Goal: Transaction & Acquisition: Purchase product/service

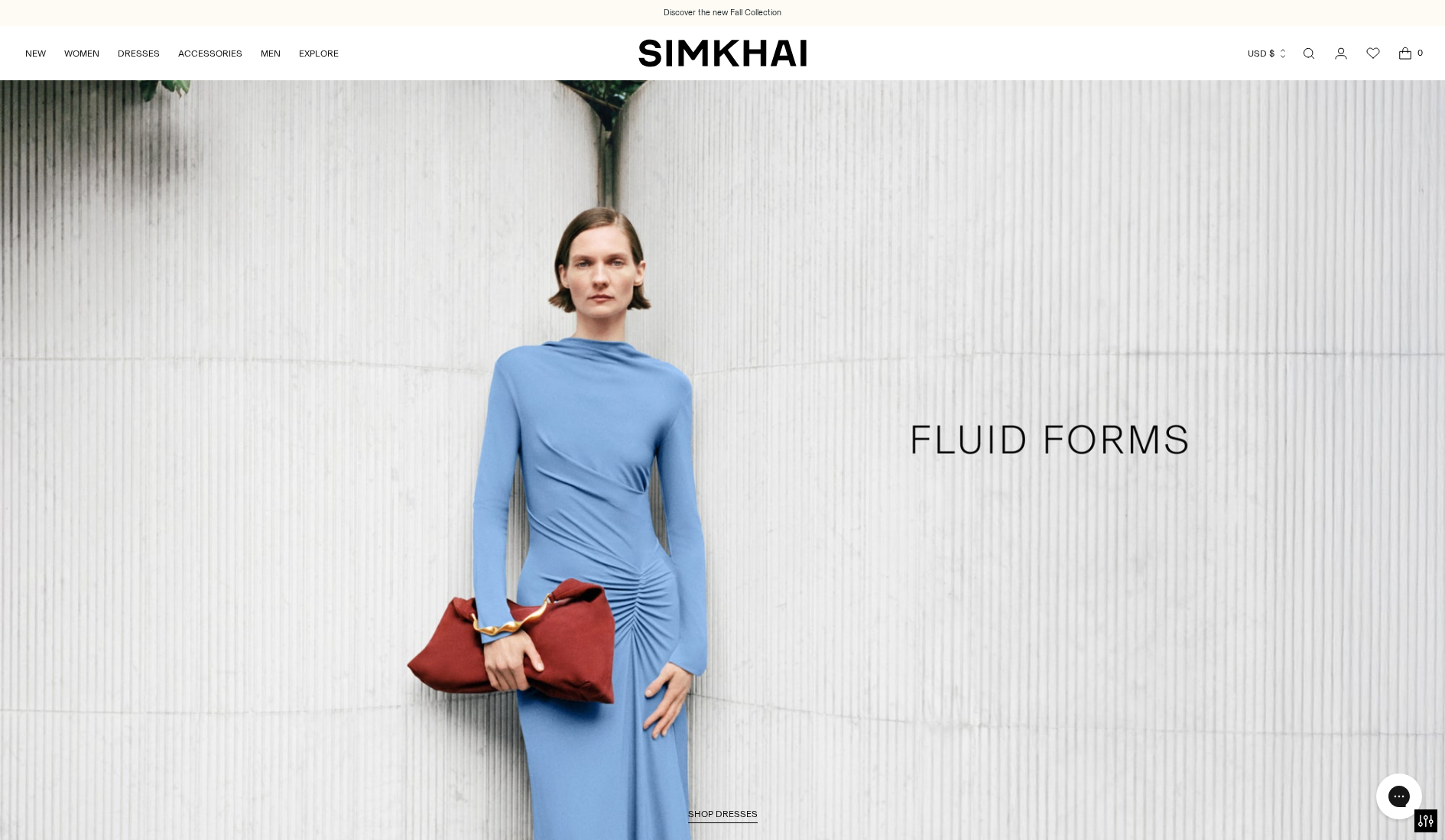
click at [1309, 52] on link "Open search modal" at bounding box center [1309, 53] width 31 height 31
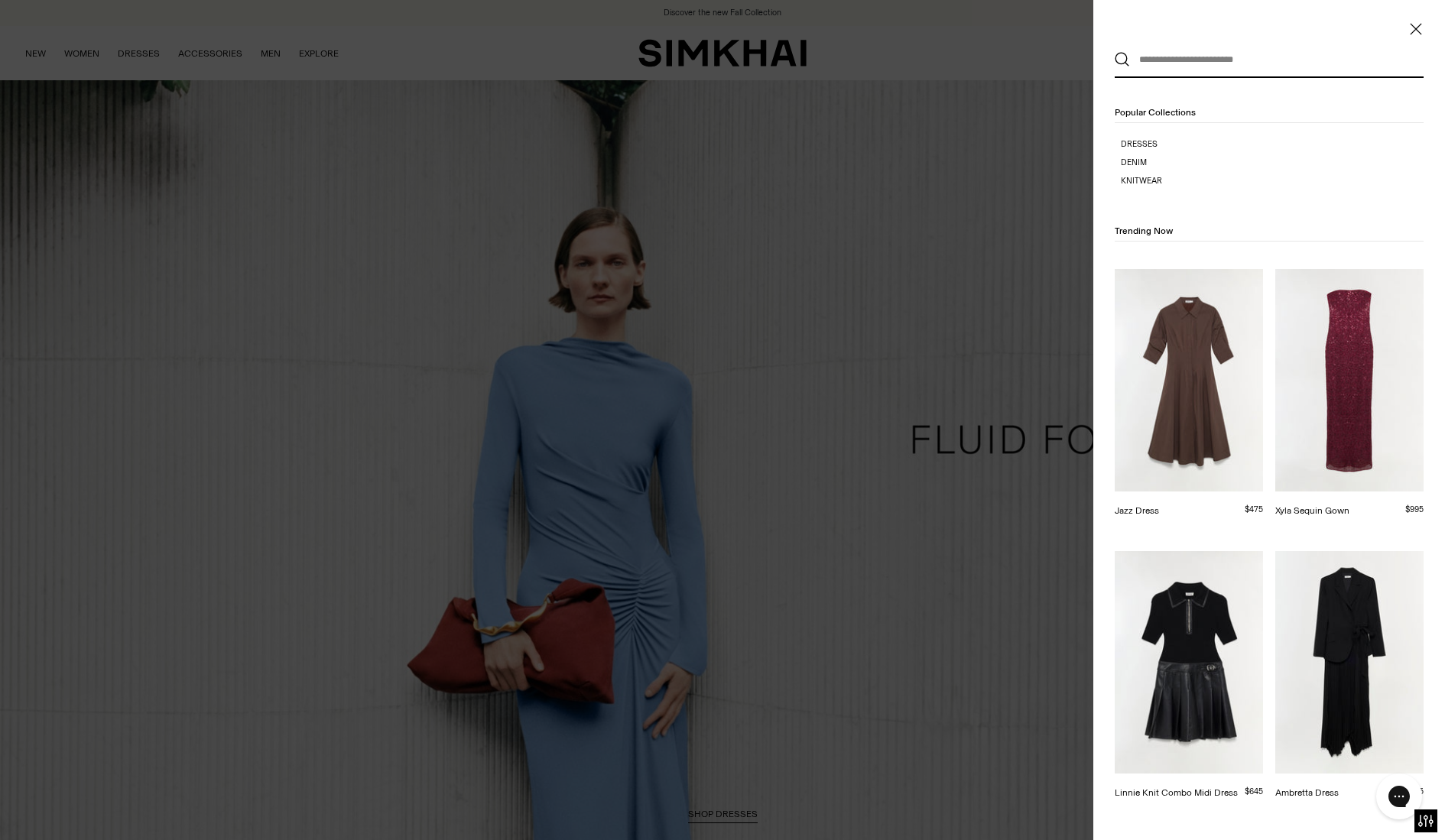
click at [50, 19] on div at bounding box center [722, 420] width 1445 height 840
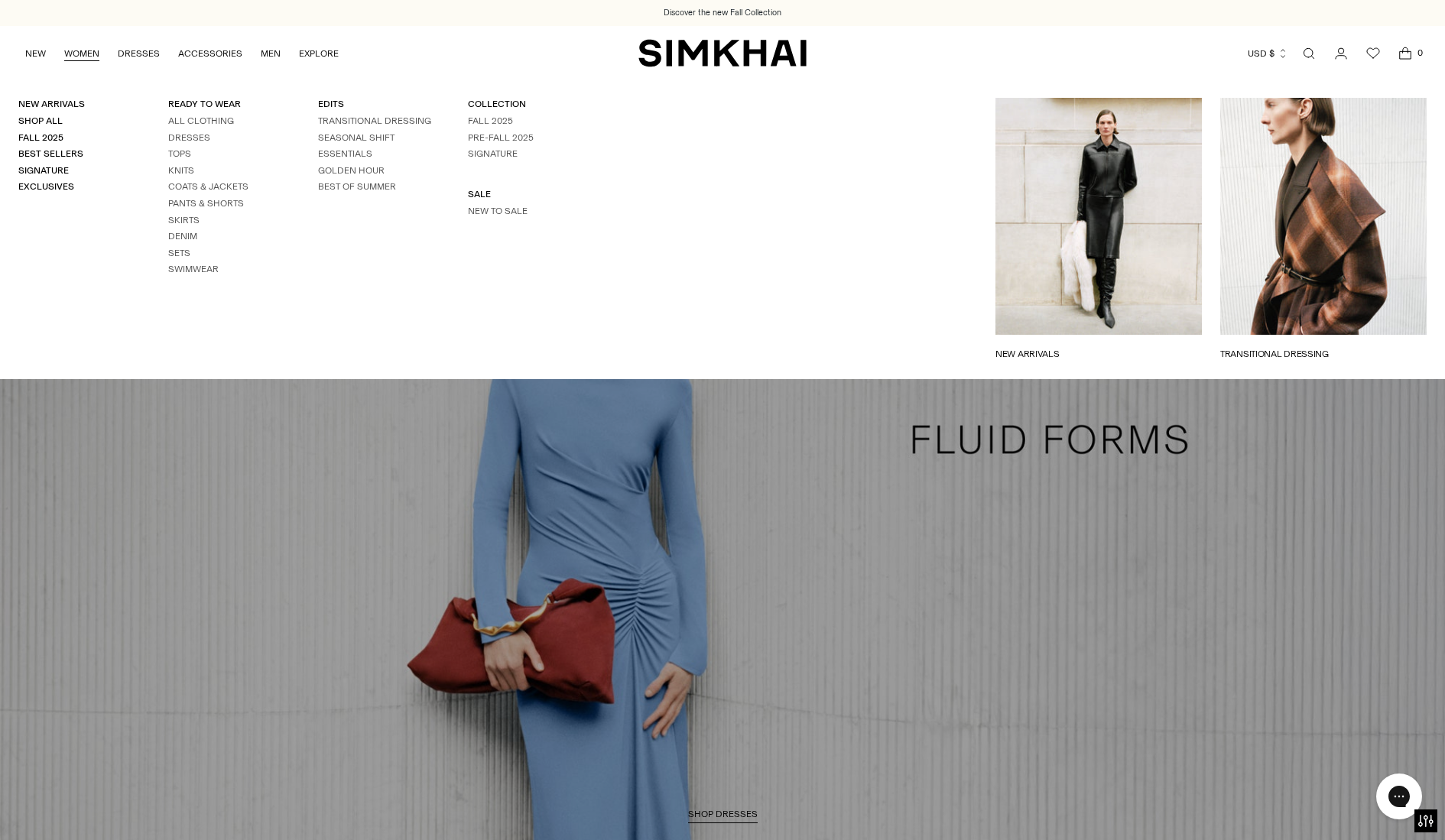
click at [86, 52] on link "WOMEN" at bounding box center [82, 53] width 35 height 33
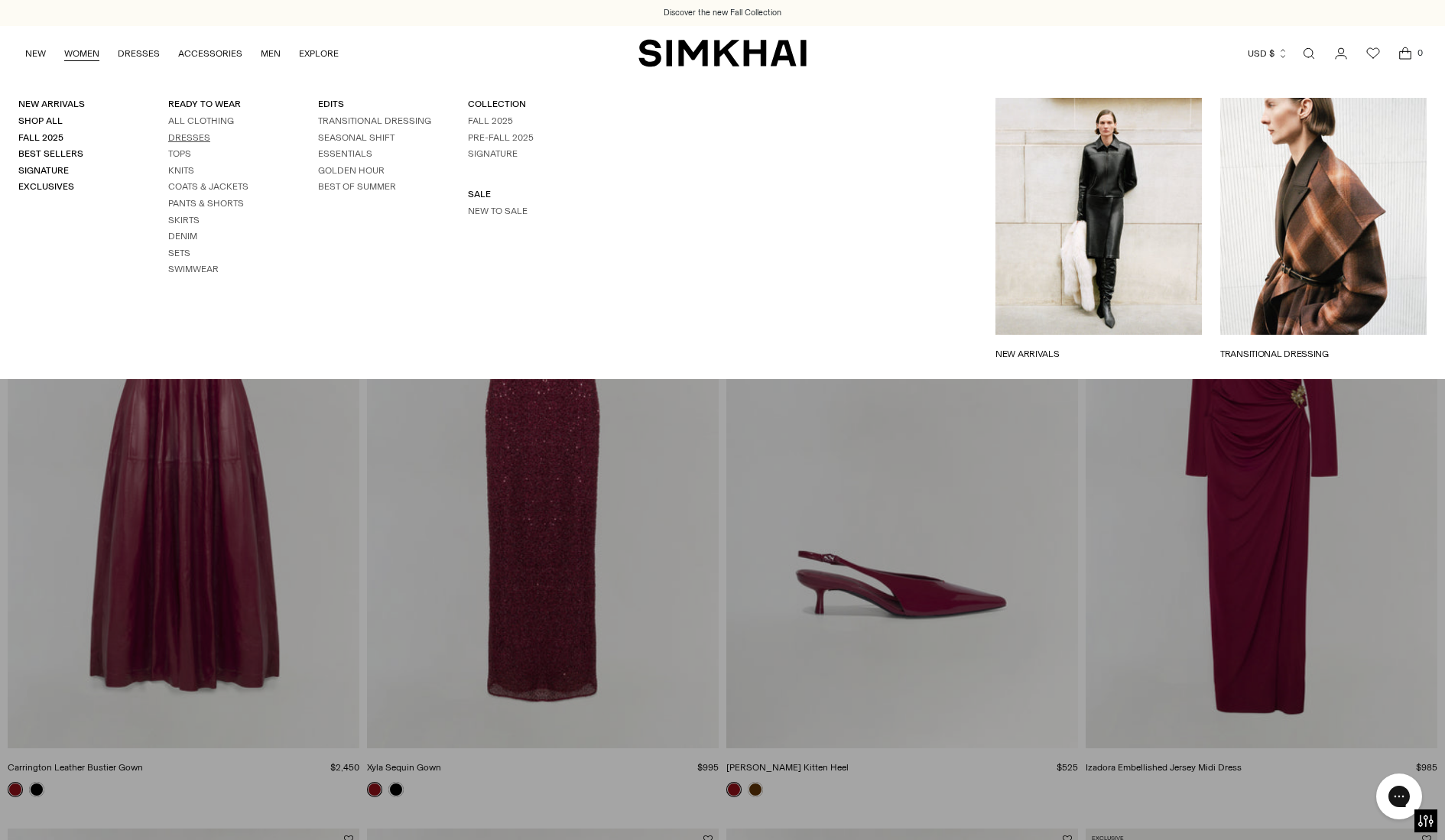
click at [196, 136] on link "Dresses" at bounding box center [189, 137] width 42 height 10
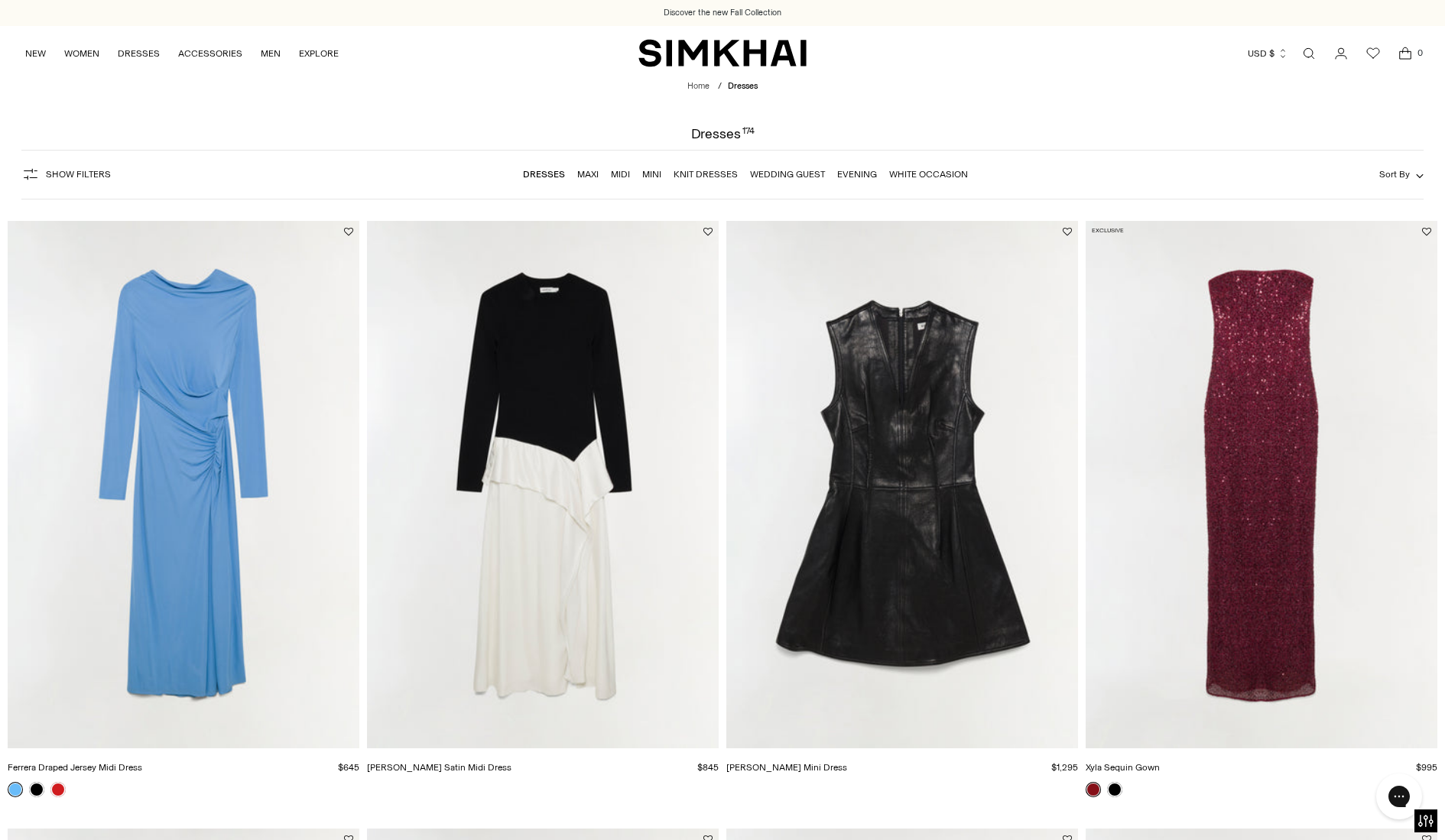
click at [651, 177] on link "Mini" at bounding box center [652, 174] width 19 height 10
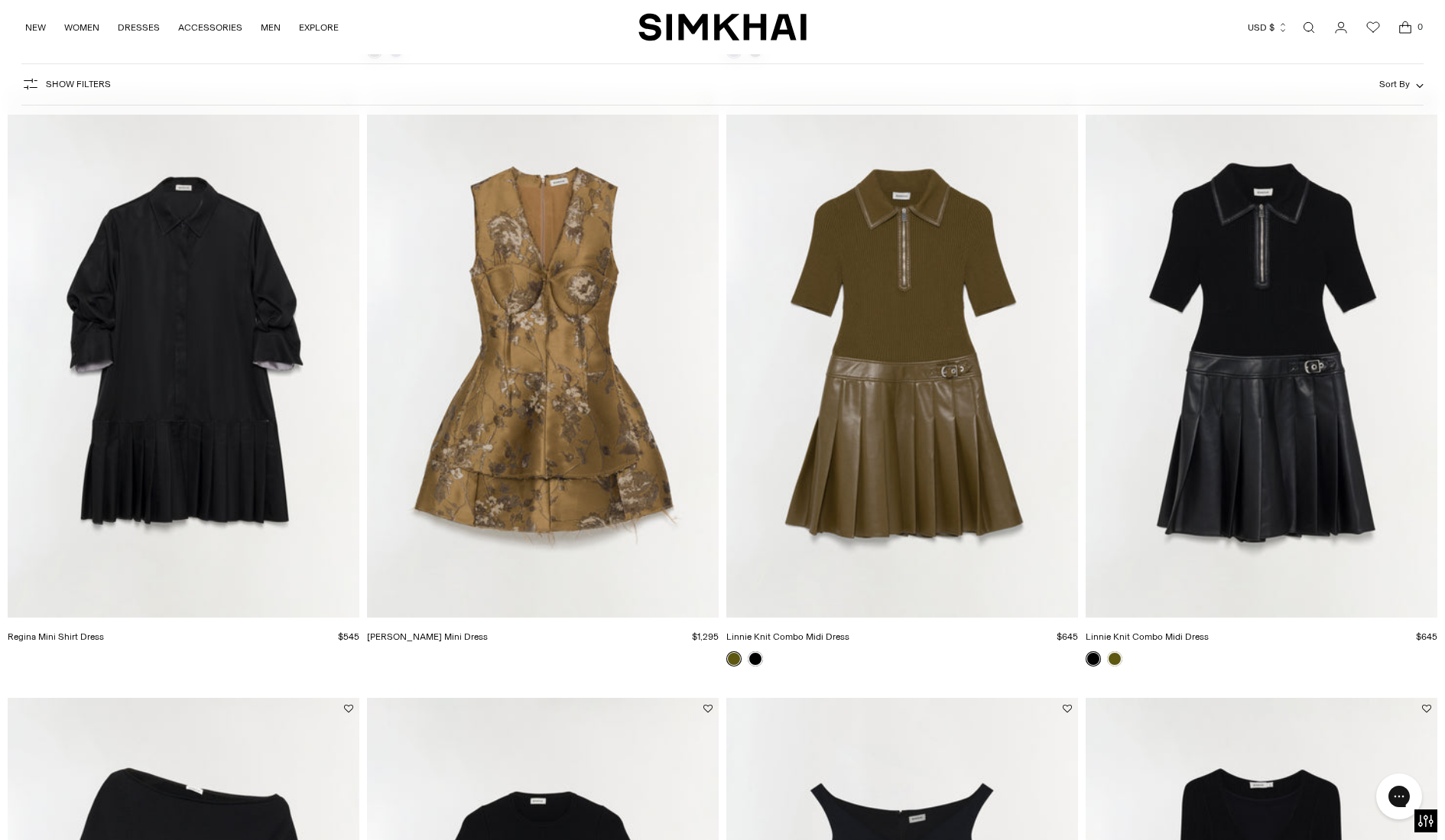
scroll to position [1789, 0]
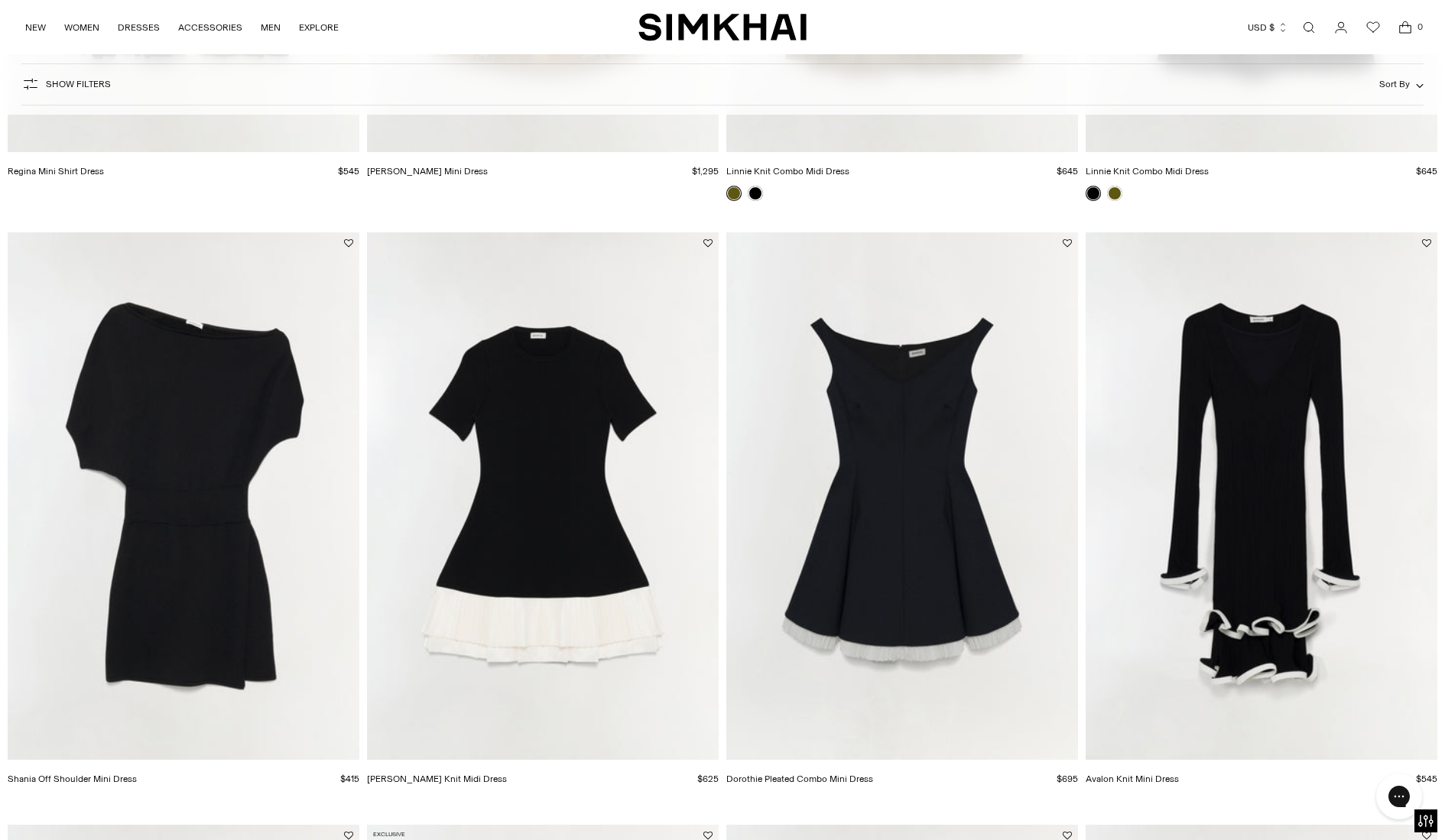
click at [0, 0] on img "Shania Off Shoulder Mini Dress" at bounding box center [0, 0] width 0 height 0
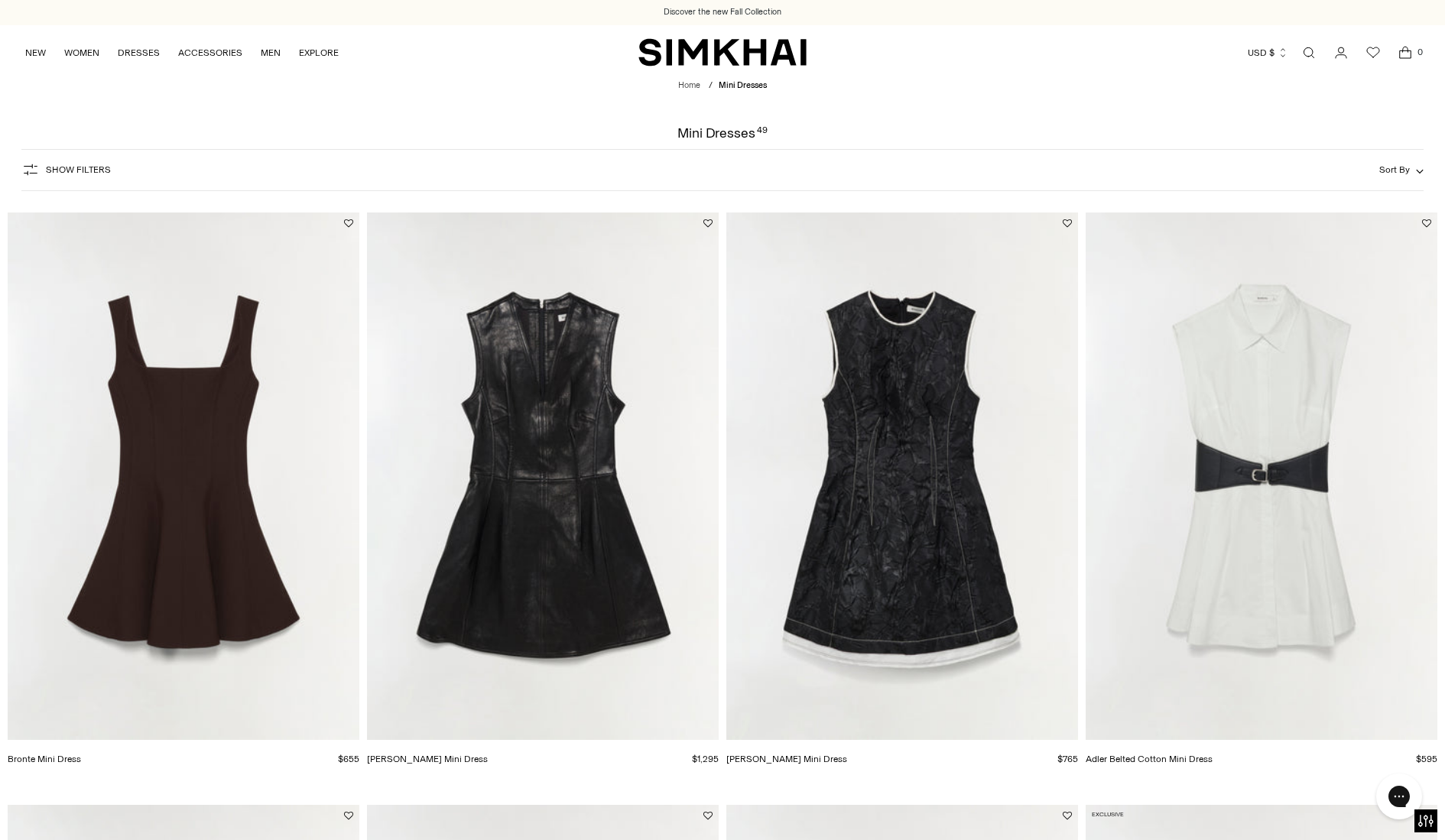
scroll to position [0, 0]
click at [0, 0] on img "Juliette Leather Mini Dress" at bounding box center [0, 0] width 0 height 0
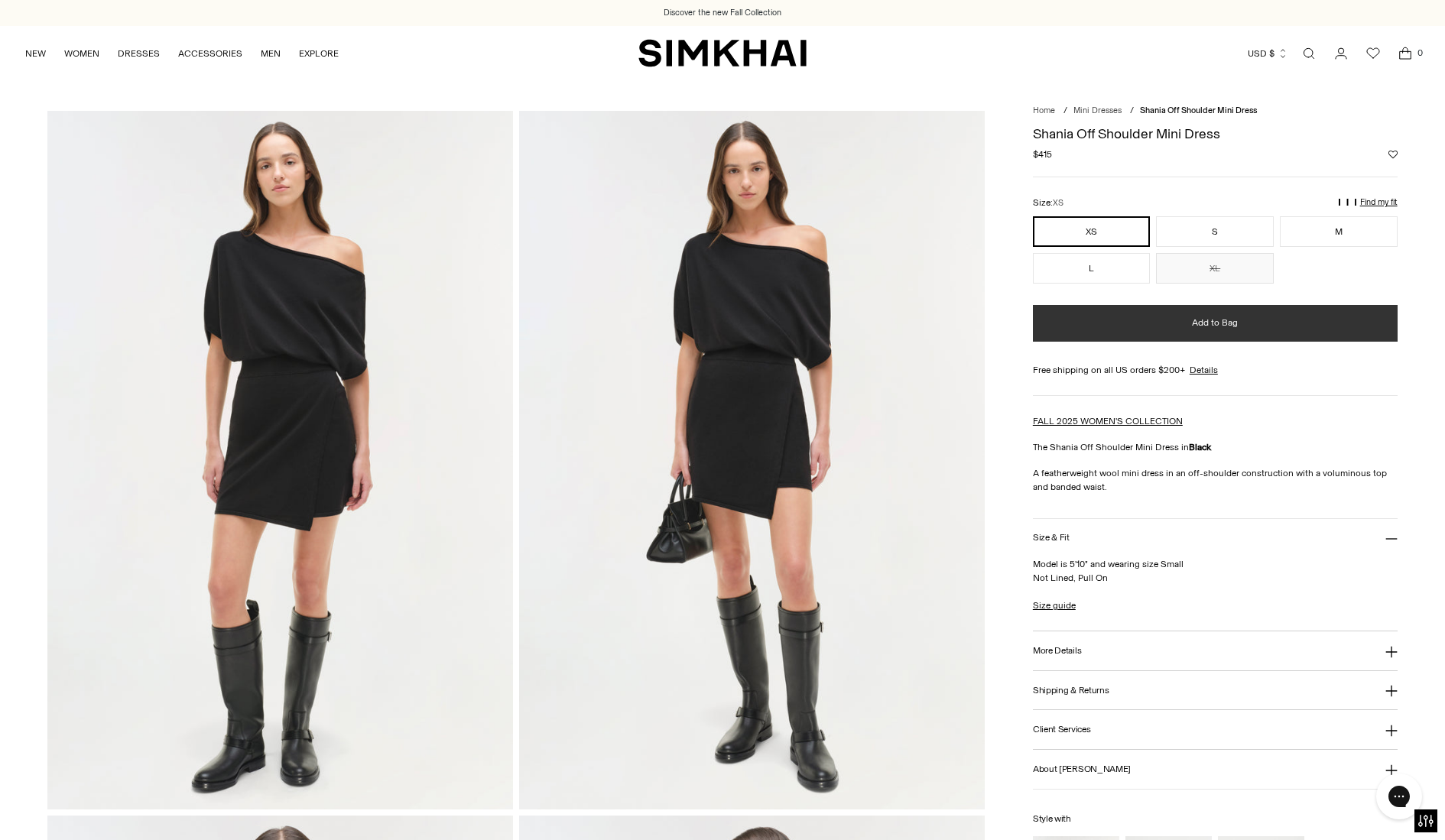
click at [1173, 321] on button "Add to Bag" at bounding box center [1215, 323] width 365 height 37
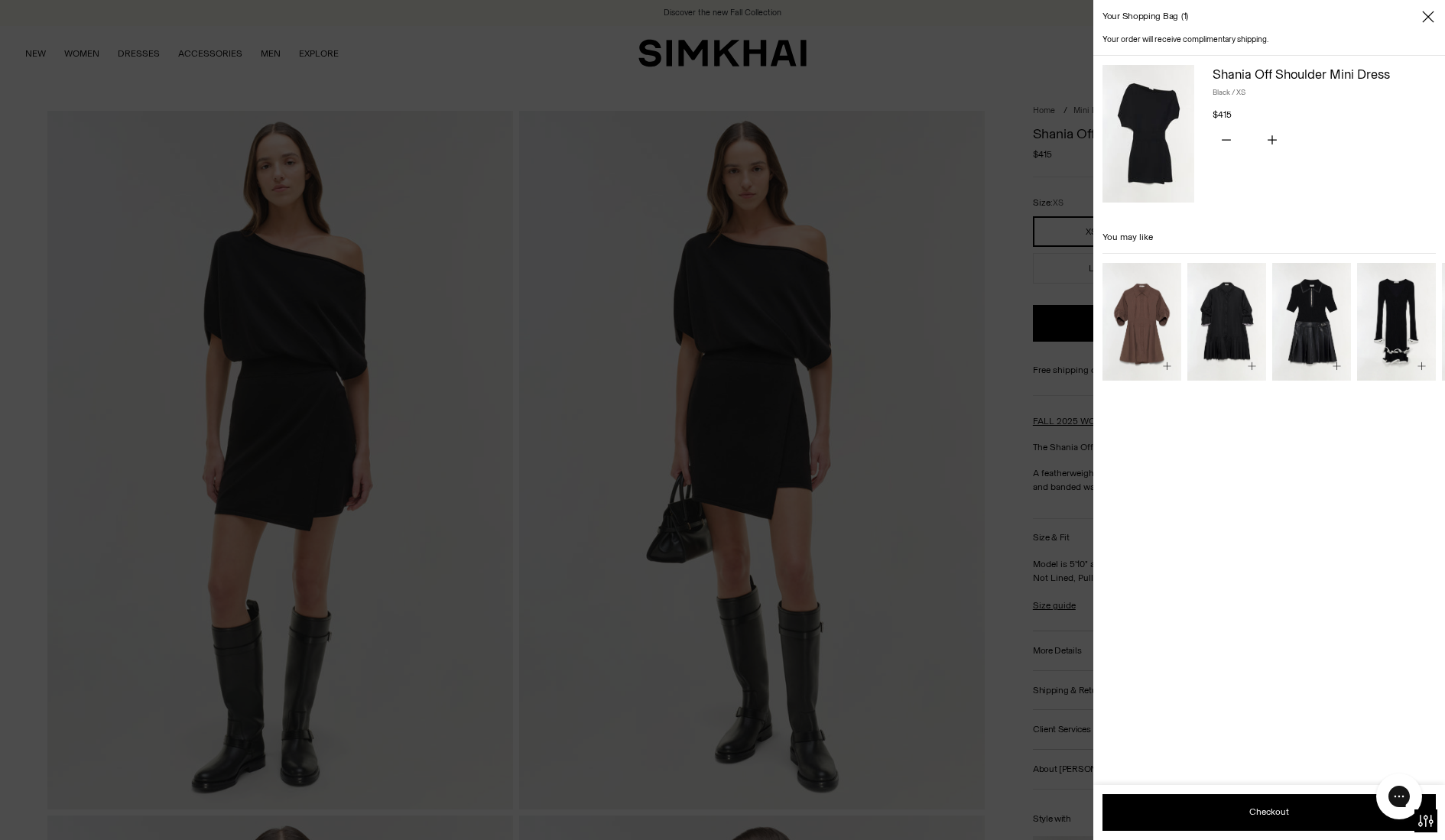
click at [1428, 18] on icon "Close" at bounding box center [1428, 17] width 12 height 15
